Goal: Task Accomplishment & Management: Manage account settings

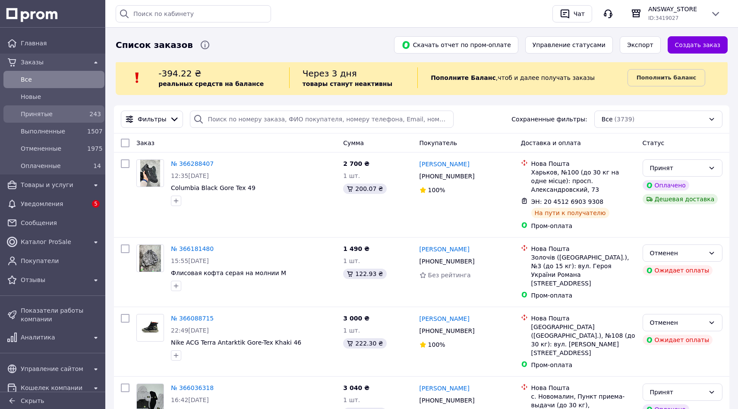
click at [64, 116] on span "Принятые" at bounding box center [52, 114] width 63 height 9
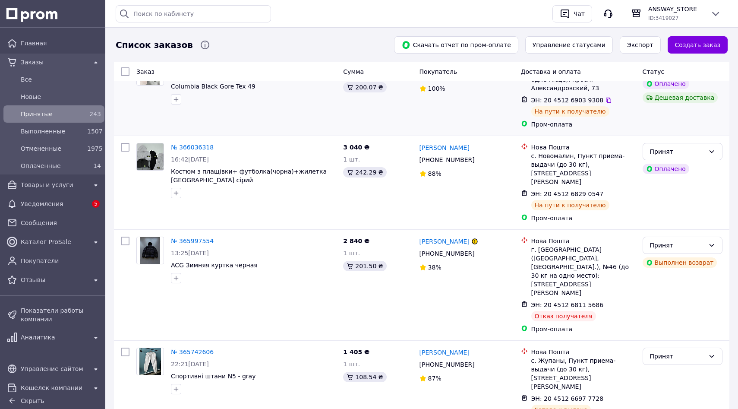
scroll to position [129, 0]
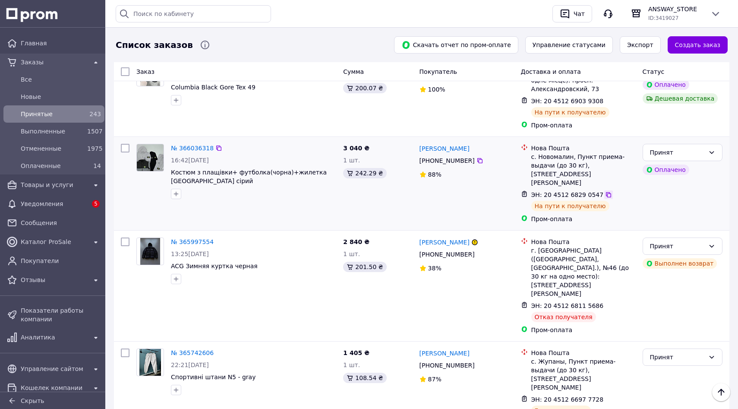
click at [606, 192] on icon at bounding box center [608, 194] width 5 height 5
click at [201, 148] on link "№ 366036318" at bounding box center [192, 148] width 43 height 7
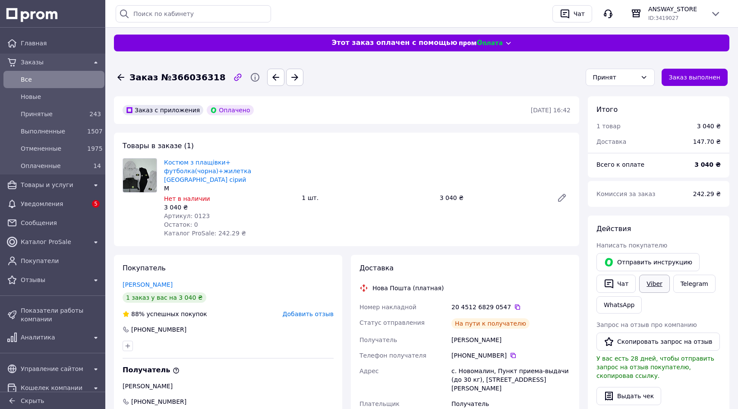
click at [646, 280] on link "Viber" at bounding box center [655, 284] width 30 height 18
click at [694, 287] on link "Telegram" at bounding box center [695, 284] width 42 height 18
click at [621, 285] on button "Чат" at bounding box center [616, 284] width 39 height 18
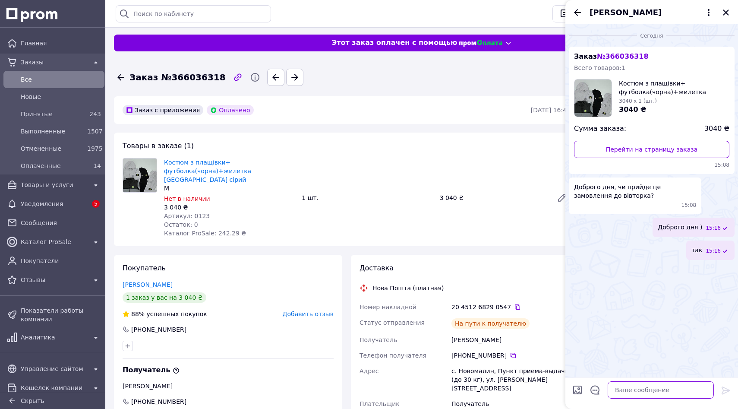
click at [641, 398] on textarea at bounding box center [661, 389] width 106 height 17
type textarea "Доброго вечора)"
paste textarea "20451268290547"
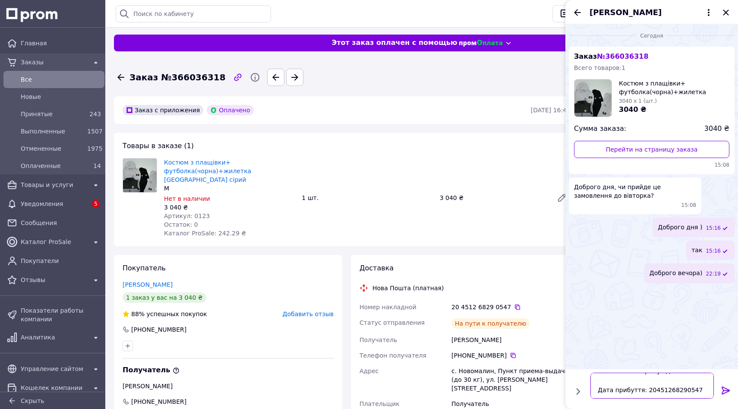
click at [645, 392] on textarea "Посилка вже прямує до вас Дата прибуття: 20451268290547" at bounding box center [653, 386] width 124 height 26
click at [683, 384] on textarea "Посилка вже прямує до вас Дата прибуття: ТТН:20451268290547" at bounding box center [653, 386] width 124 height 26
type textarea "Посилка вже прямує до вас Дата прибуття: [DATE] ТТН:20451268290547"
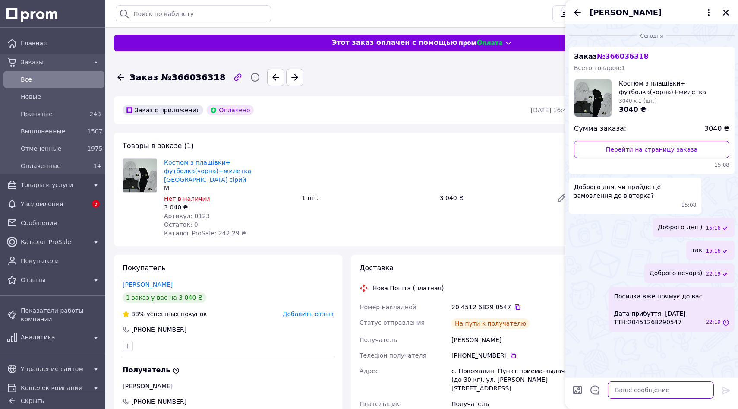
scroll to position [0, 0]
click at [728, 12] on icon "Закрыть" at bounding box center [726, 12] width 10 height 10
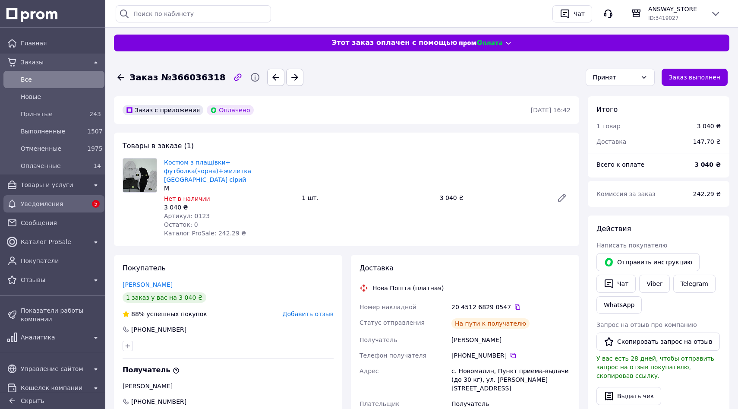
click at [25, 212] on link "Уведомления 5" at bounding box center [54, 203] width 108 height 17
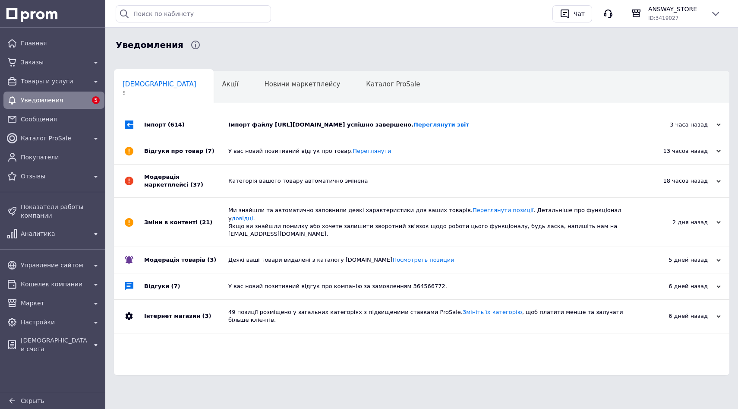
click at [193, 130] on div "Імпорт (614)" at bounding box center [186, 125] width 84 height 26
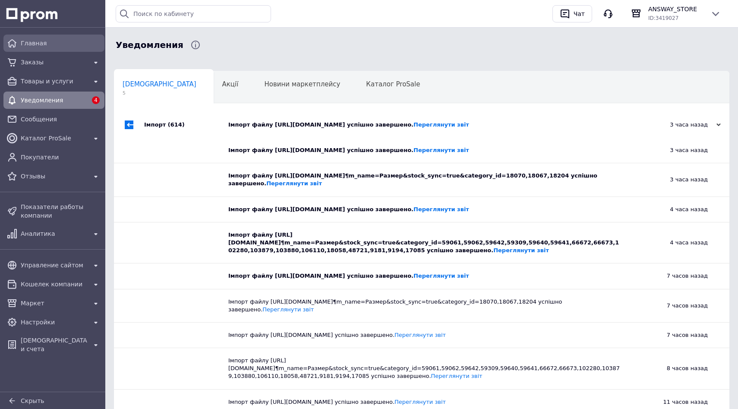
click at [80, 42] on span "Главная" at bounding box center [61, 43] width 80 height 9
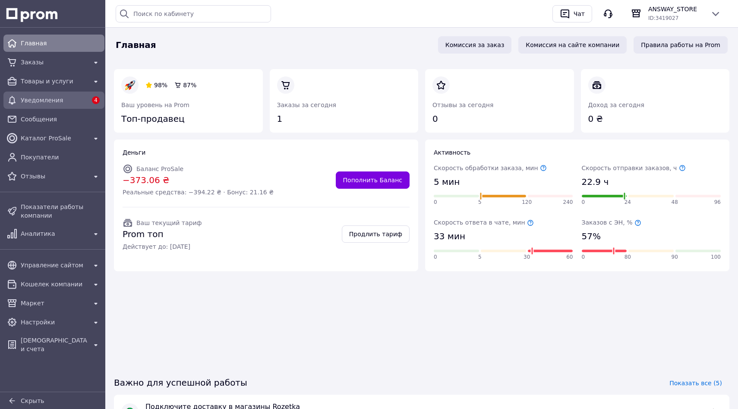
click at [80, 93] on div "Уведомления 4" at bounding box center [54, 100] width 98 height 14
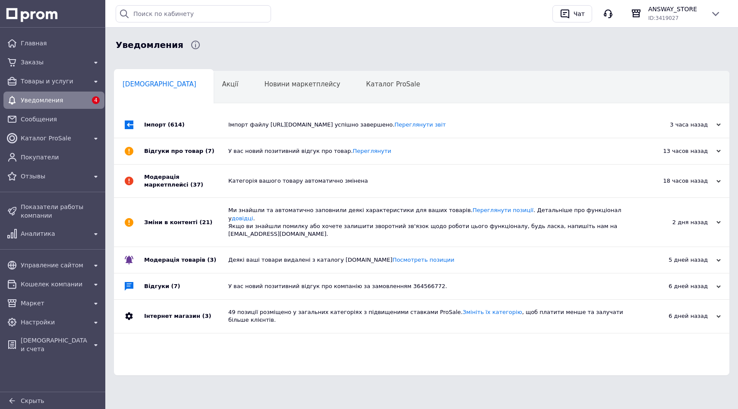
click at [193, 132] on div "Імпорт (614)" at bounding box center [186, 125] width 84 height 26
